Goal: Find specific fact: Find specific fact

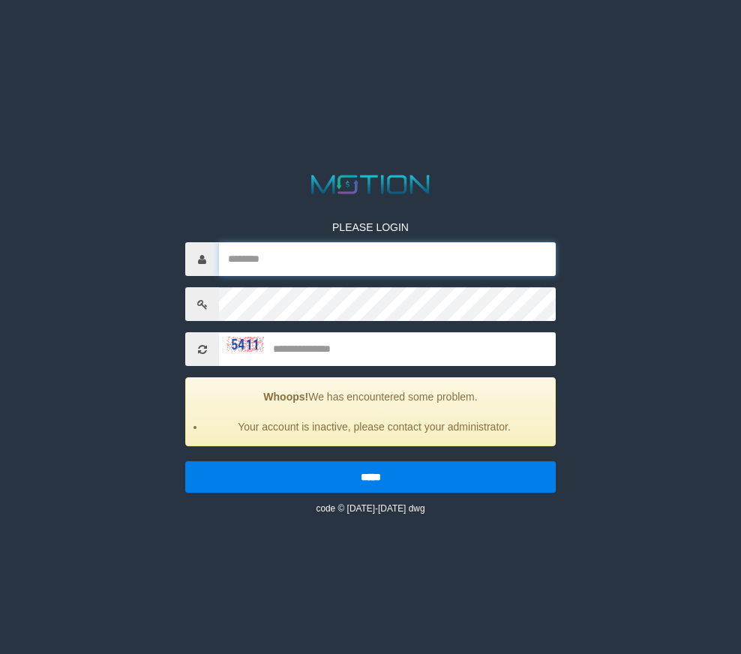
type input "********"
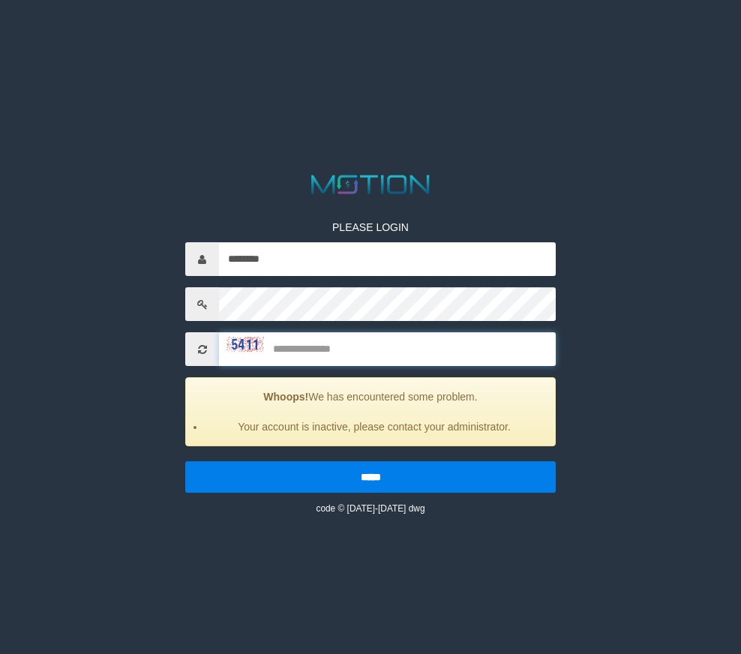
click at [310, 346] on input "text" at bounding box center [387, 349] width 337 height 34
type input "****"
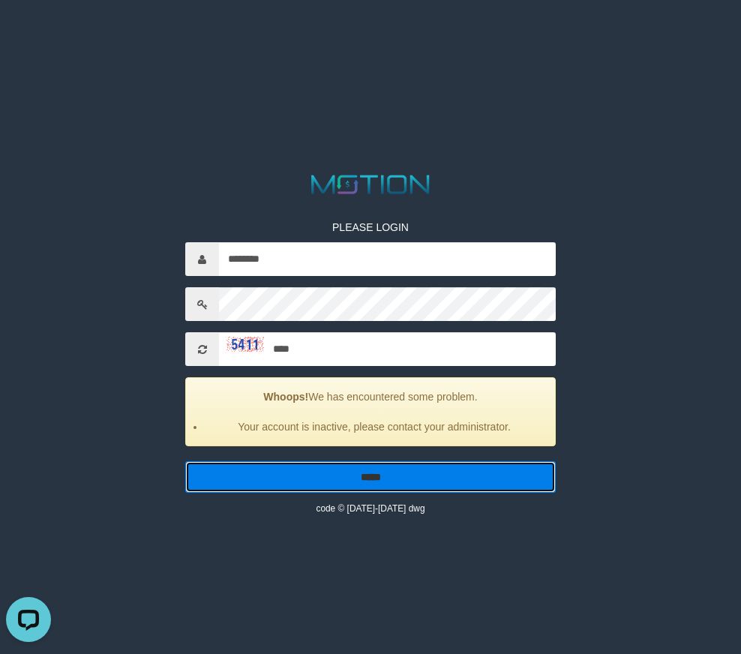
click at [337, 478] on input "*****" at bounding box center [370, 476] width 370 height 31
click at [322, 484] on input "*****" at bounding box center [370, 476] width 370 height 31
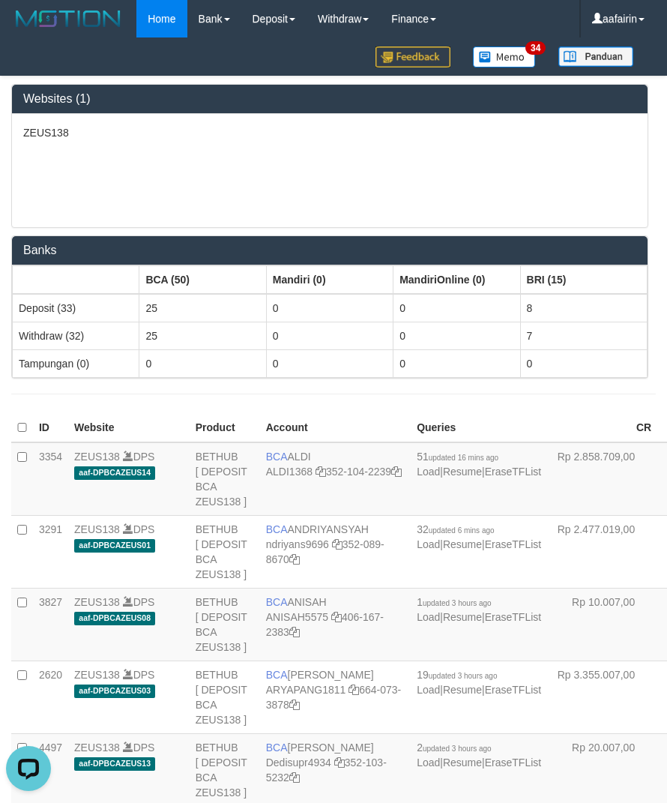
click at [199, 186] on div "ZEUS138" at bounding box center [330, 170] width 636 height 113
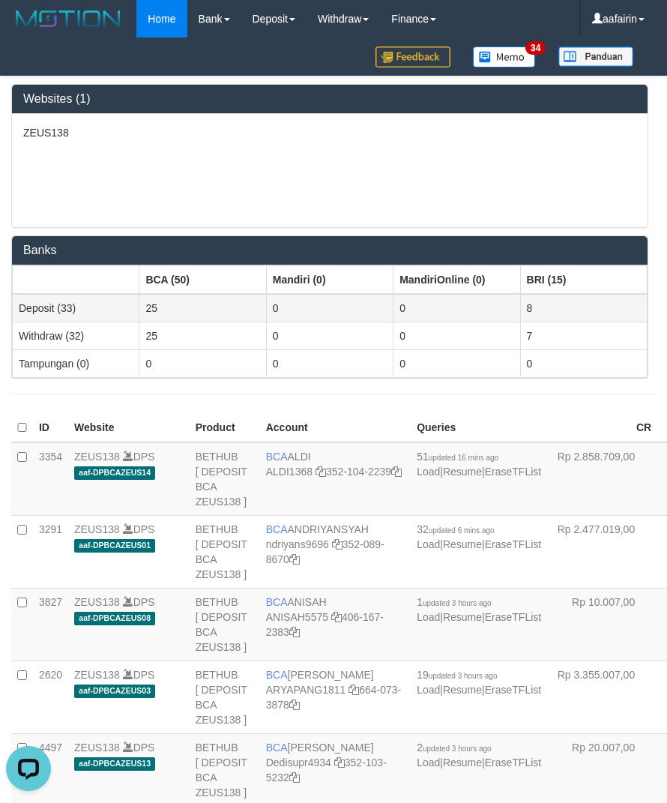
scroll to position [2867, 0]
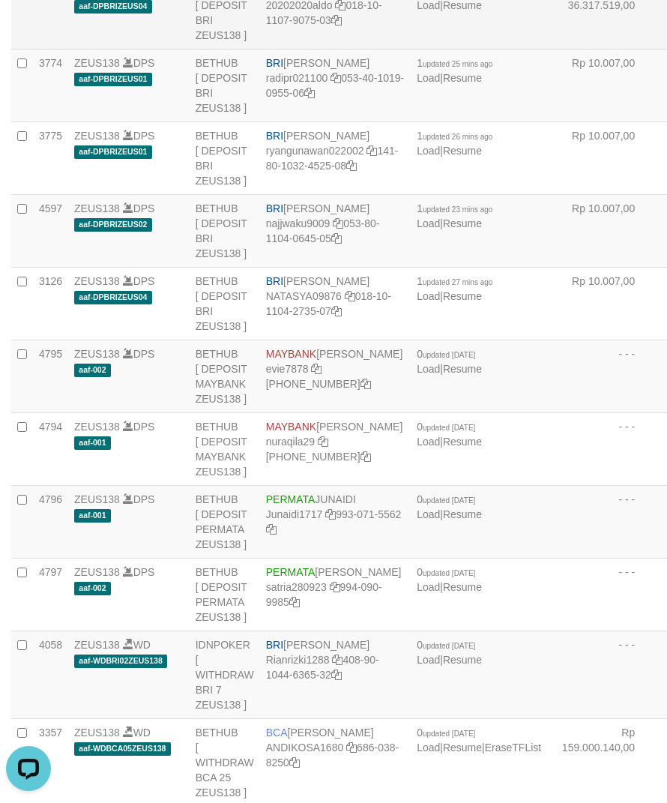
click at [295, 49] on td "BRI REVALDO SAGITA 20202020aldo 018-10-1107-9075-03" at bounding box center [335, 13] width 151 height 73
click at [298, 49] on td "BRI REVALDO SAGITA 20202020aldo 018-10-1107-9075-03" at bounding box center [335, 13] width 151 height 73
click at [295, 49] on td "BRI REVALDO SAGITA 20202020aldo 018-10-1107-9075-03" at bounding box center [335, 13] width 151 height 73
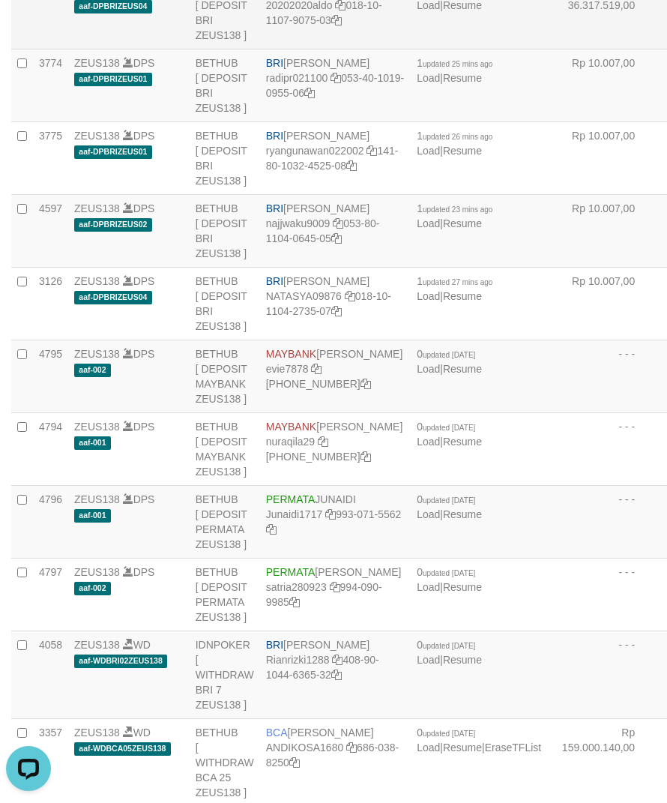
click at [295, 49] on td "BRI REVALDO SAGITA 20202020aldo 018-10-1107-9075-03" at bounding box center [335, 13] width 151 height 73
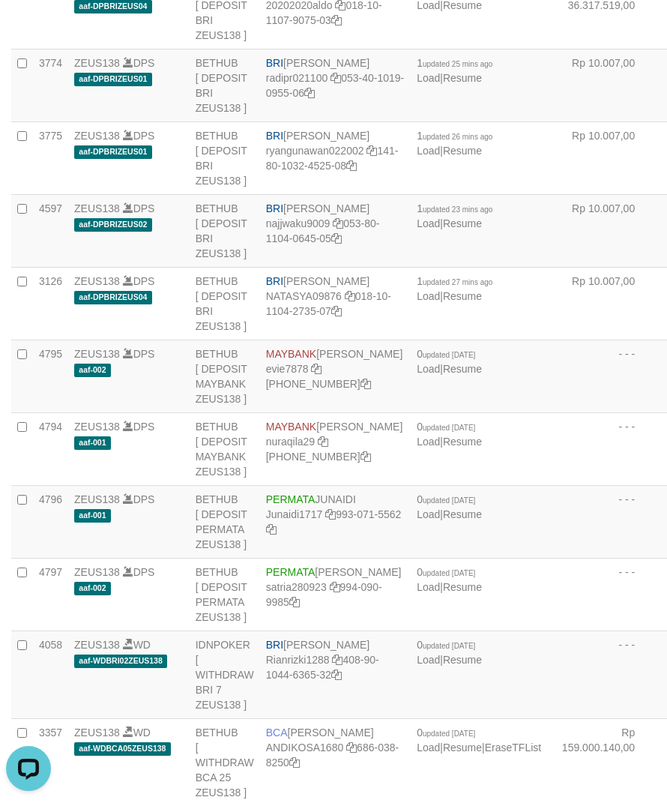
copy td "BRI REVALDO SAGITA"
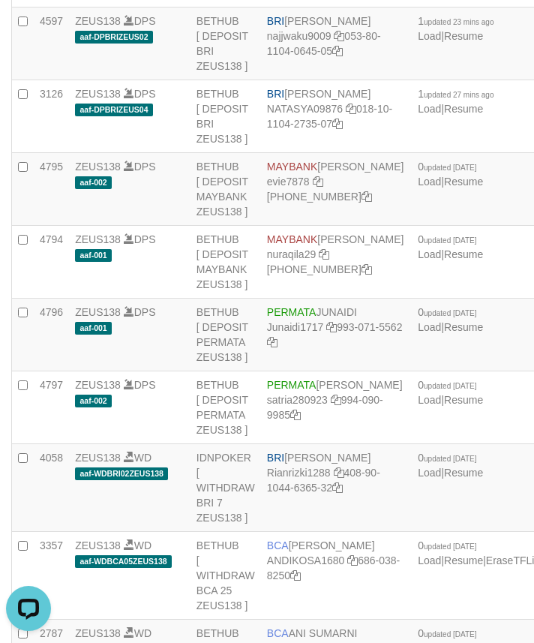
scroll to position [2892, 0]
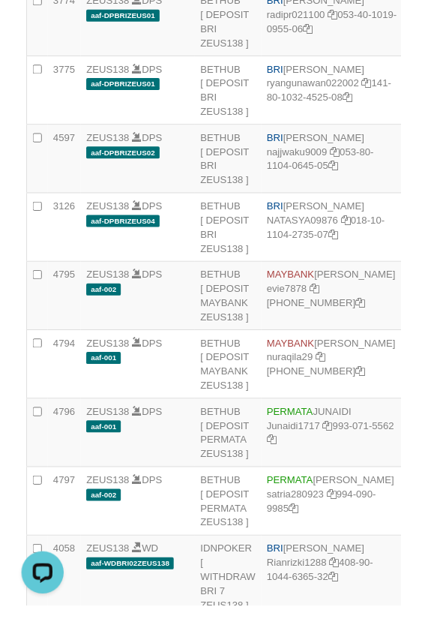
scroll to position [2907, 0]
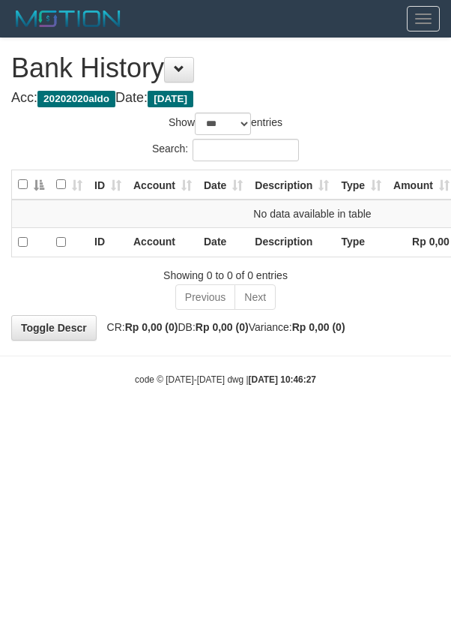
select select "***"
drag, startPoint x: 91, startPoint y: 144, endPoint x: 104, endPoint y: 143, distance: 12.8
click at [91, 144] on div "Search:" at bounding box center [225, 152] width 429 height 26
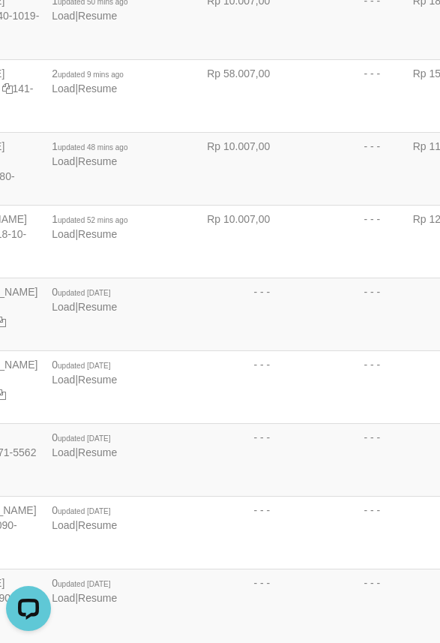
scroll to position [1810, 100]
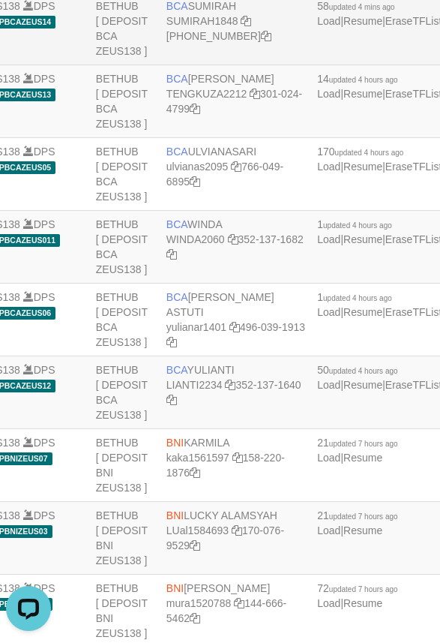
click at [196, 65] on td "BCA SUMIRAH SUMIRAH1848 869-245-8906" at bounding box center [235, 29] width 151 height 73
copy td "BCA SUMIRAH"
click at [181, 27] on link "SUMIRAH1848" at bounding box center [202, 21] width 72 height 12
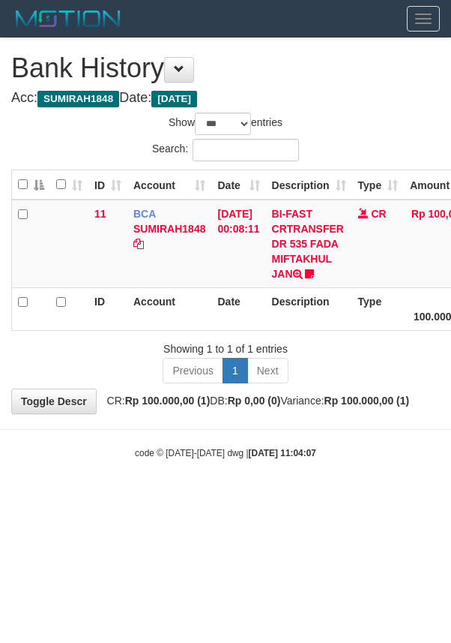
select select "***"
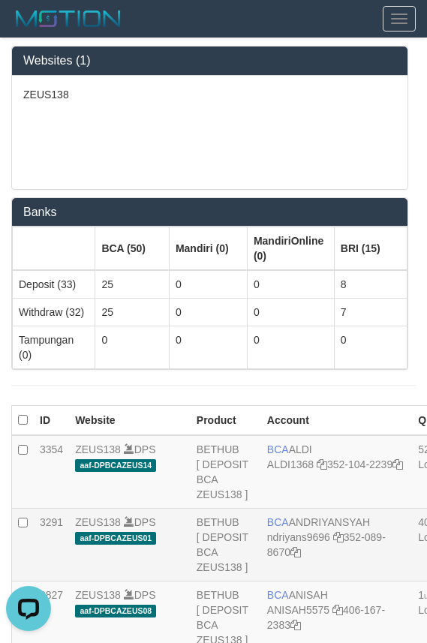
click at [299, 550] on td "BCA ANDRIYANSYAH ndriyans9696 352-089-8670" at bounding box center [336, 544] width 151 height 73
click at [300, 550] on td "BCA ANDRIYANSYAH ndriyans9696 352-089-8670" at bounding box center [336, 544] width 151 height 73
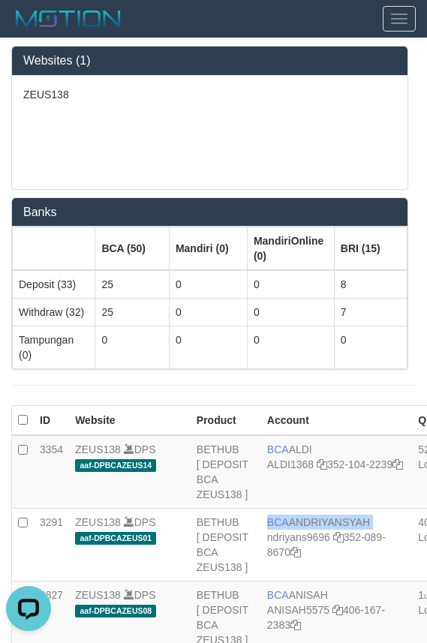
copy td "BCA ANDRIYANSYAH"
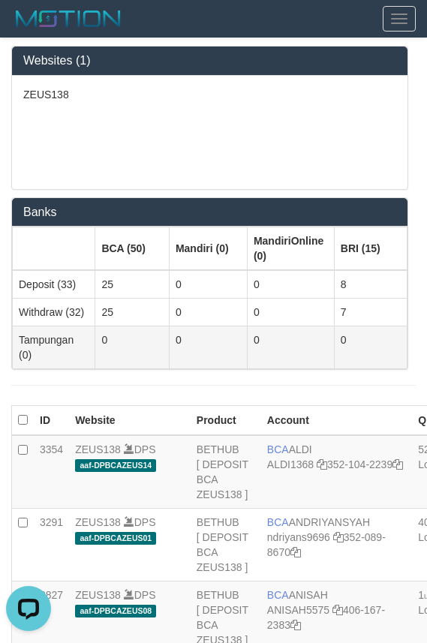
click at [16, 350] on td "Tampungan (0)" at bounding box center [54, 347] width 82 height 43
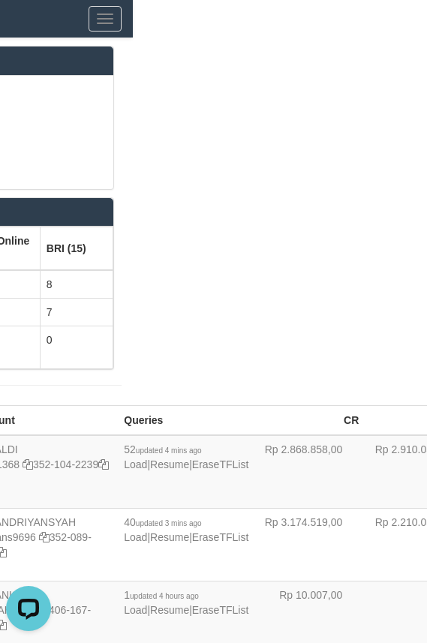
scroll to position [2585, 294]
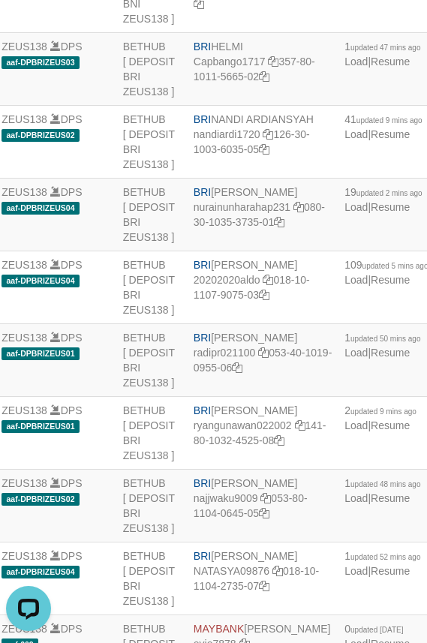
drag, startPoint x: 169, startPoint y: 646, endPoint x: 61, endPoint y: 61, distance: 595.6
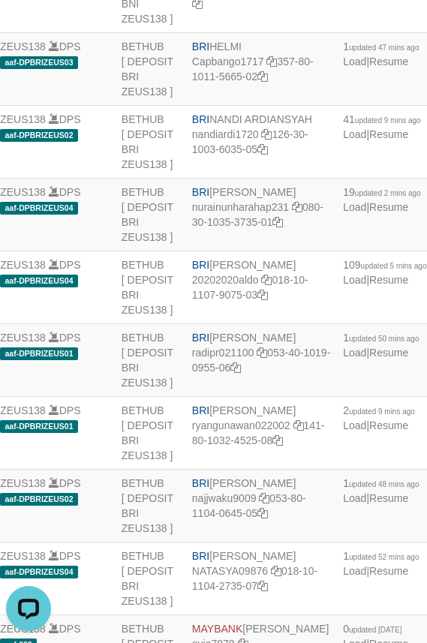
copy td "BNI RAZA ALAMAR ARDYANSYAH"
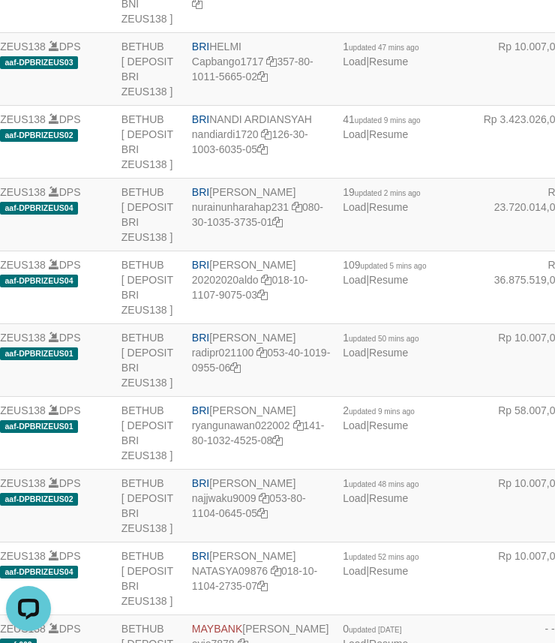
scroll to position [2555, 1]
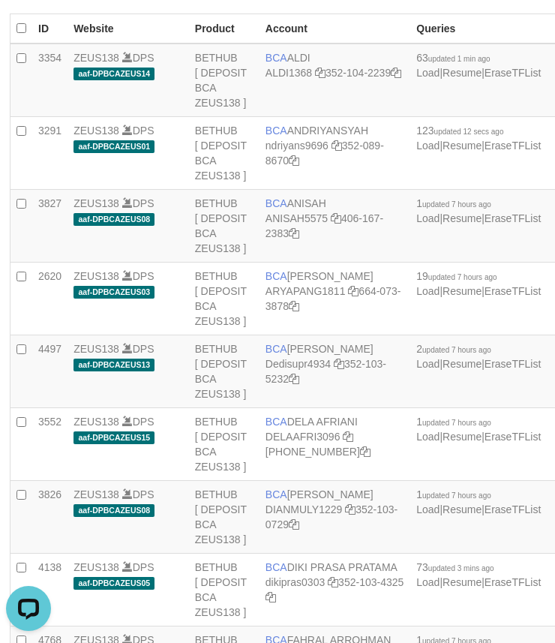
scroll to position [3079, 1]
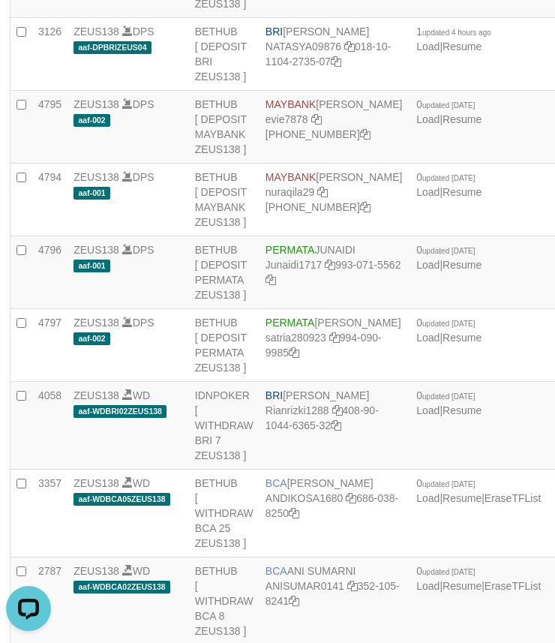
copy td "BRI [PERSON_NAME]"
